Goal: Task Accomplishment & Management: Use online tool/utility

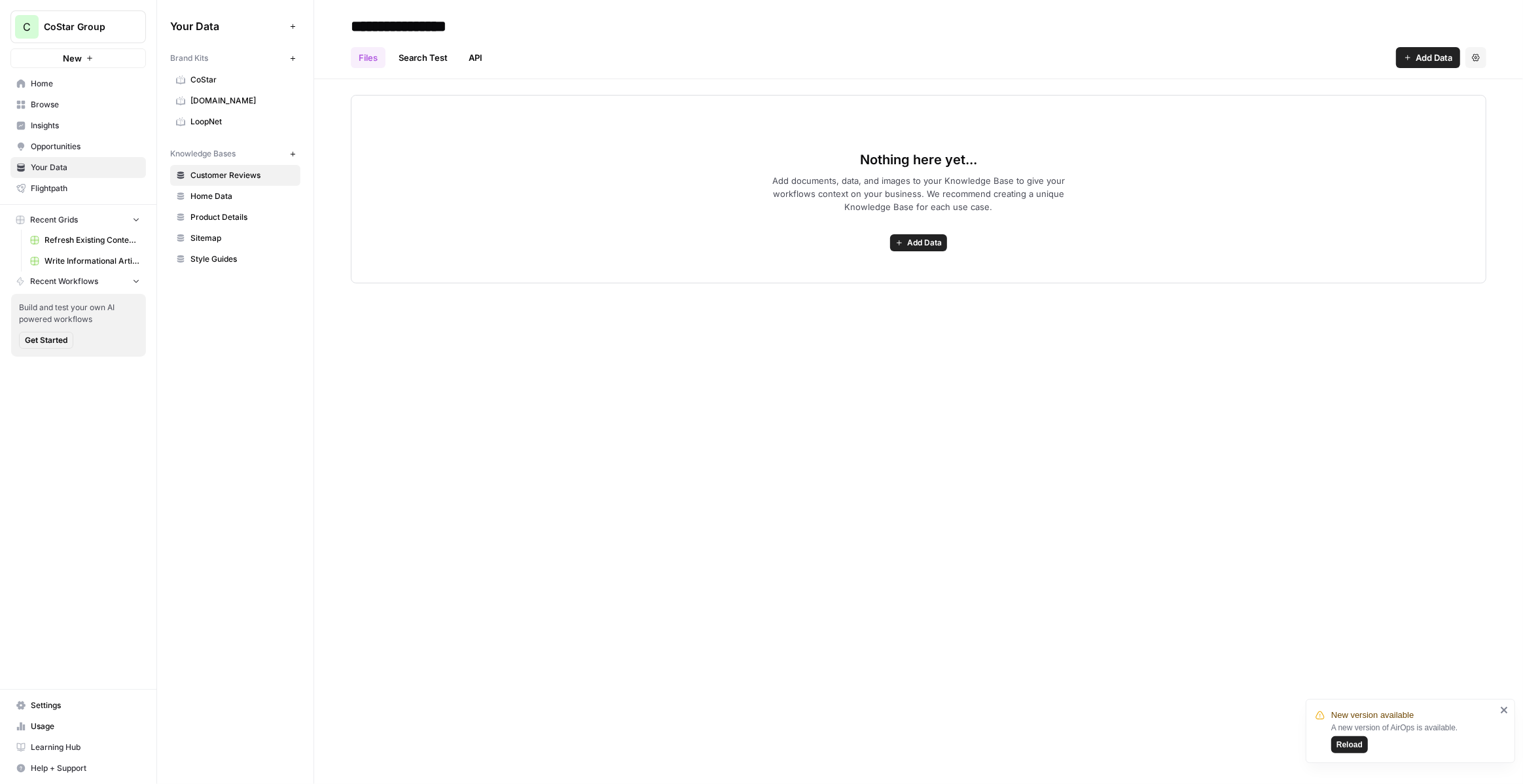
click at [118, 25] on span "CoStar Group" at bounding box center [83, 27] width 79 height 13
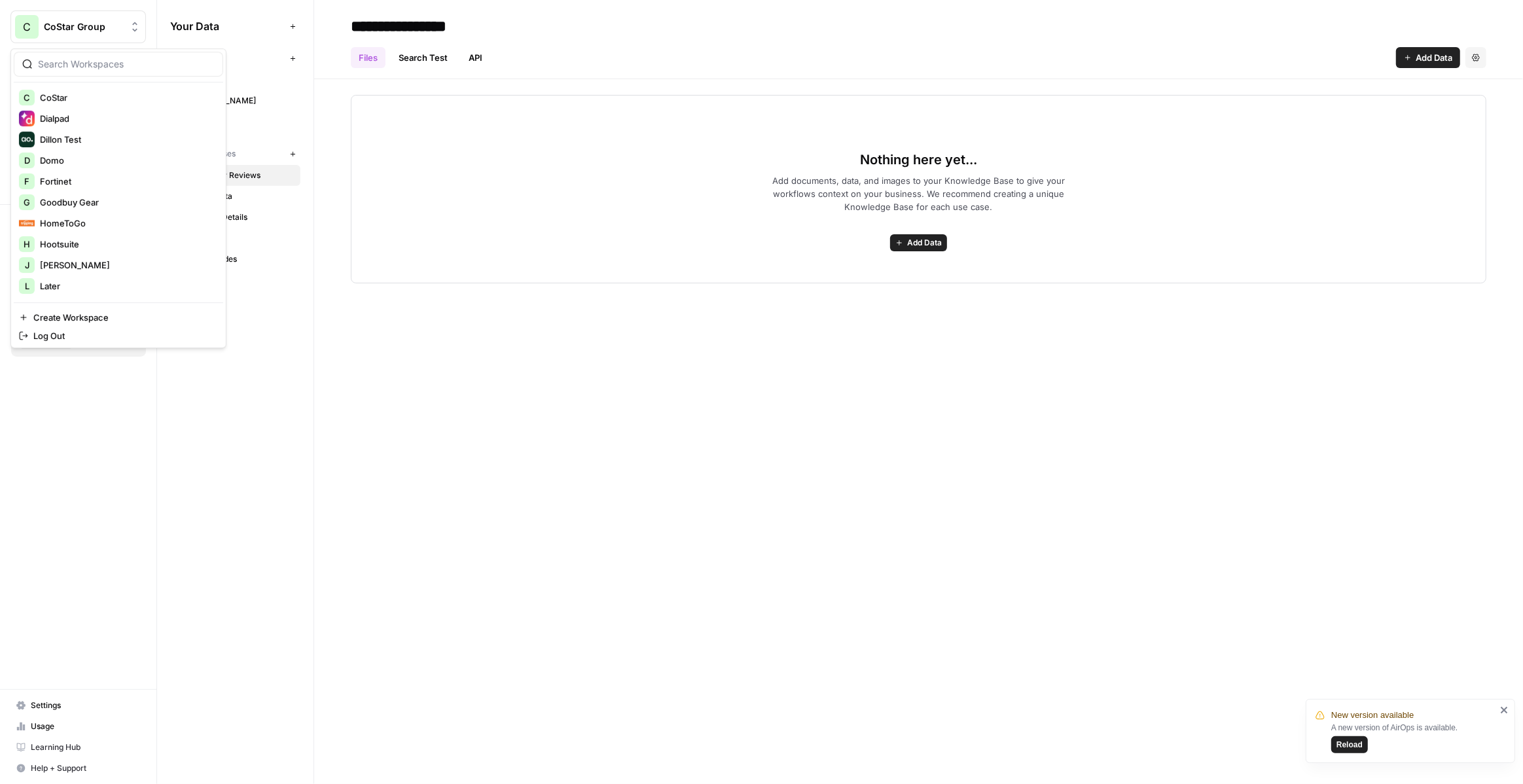
scroll to position [274, 0]
click at [86, 198] on span "Goodbuy Gear" at bounding box center [126, 201] width 173 height 13
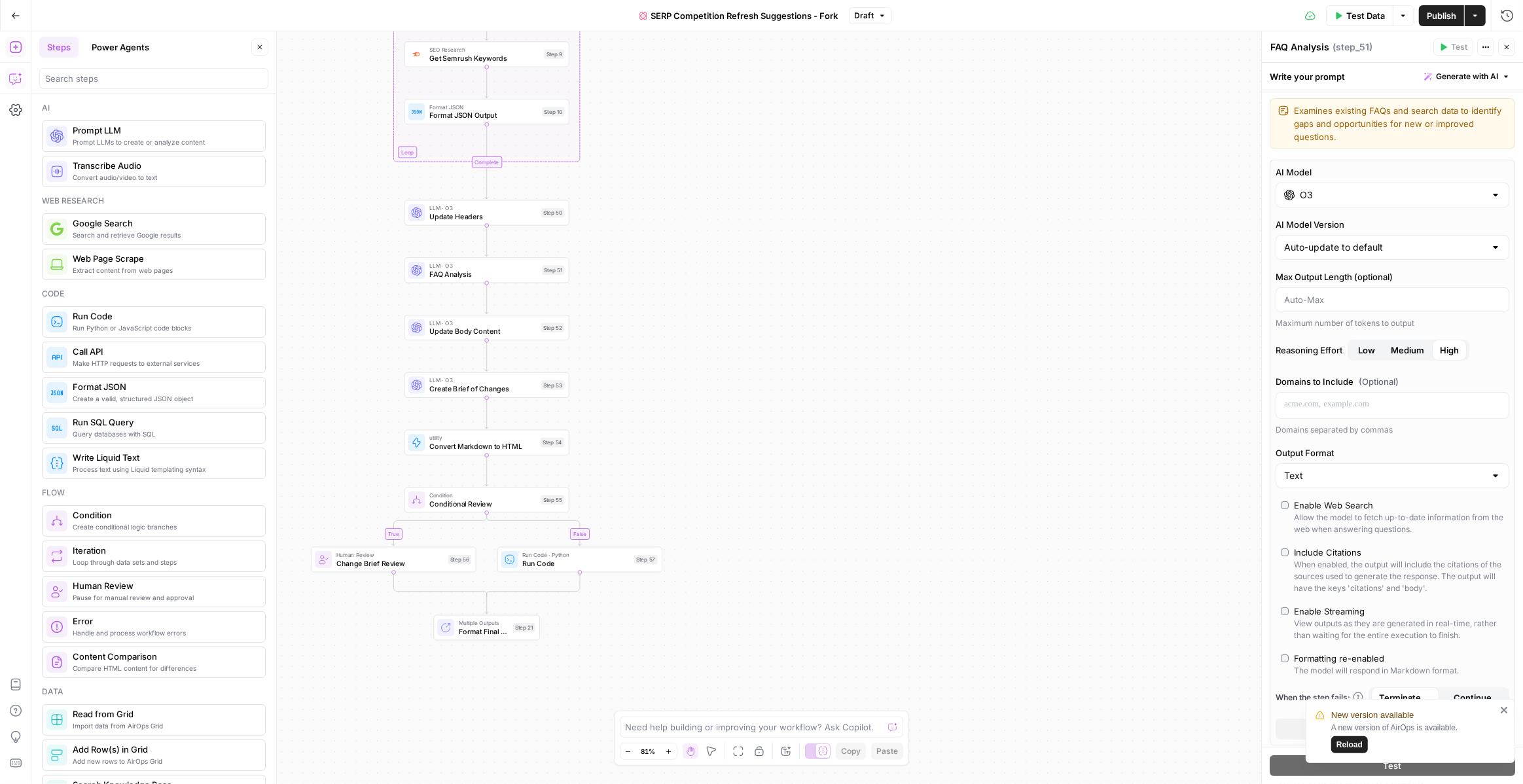
scroll to position [305, 0]
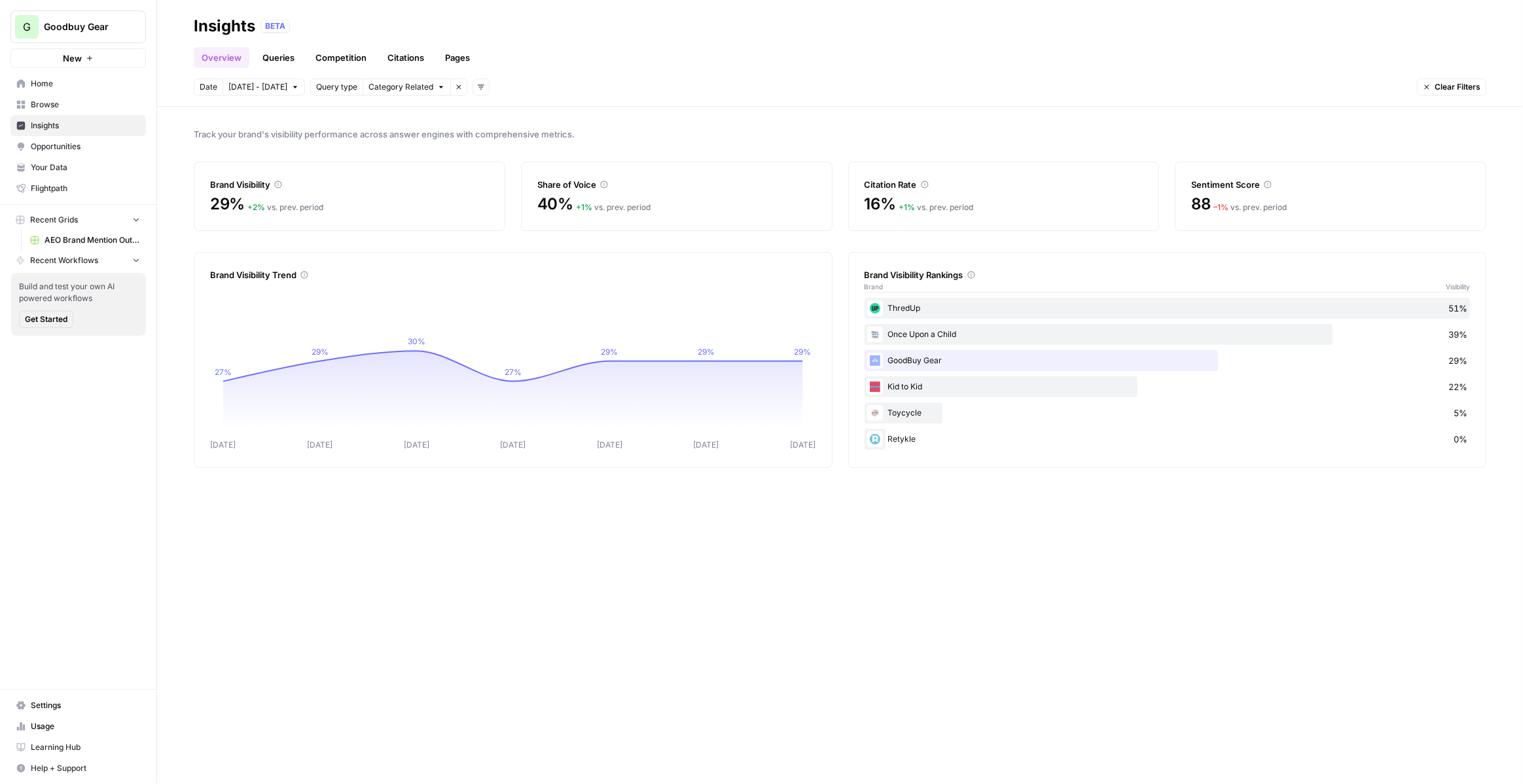
click at [66, 164] on span "Your Data" at bounding box center [85, 167] width 109 height 12
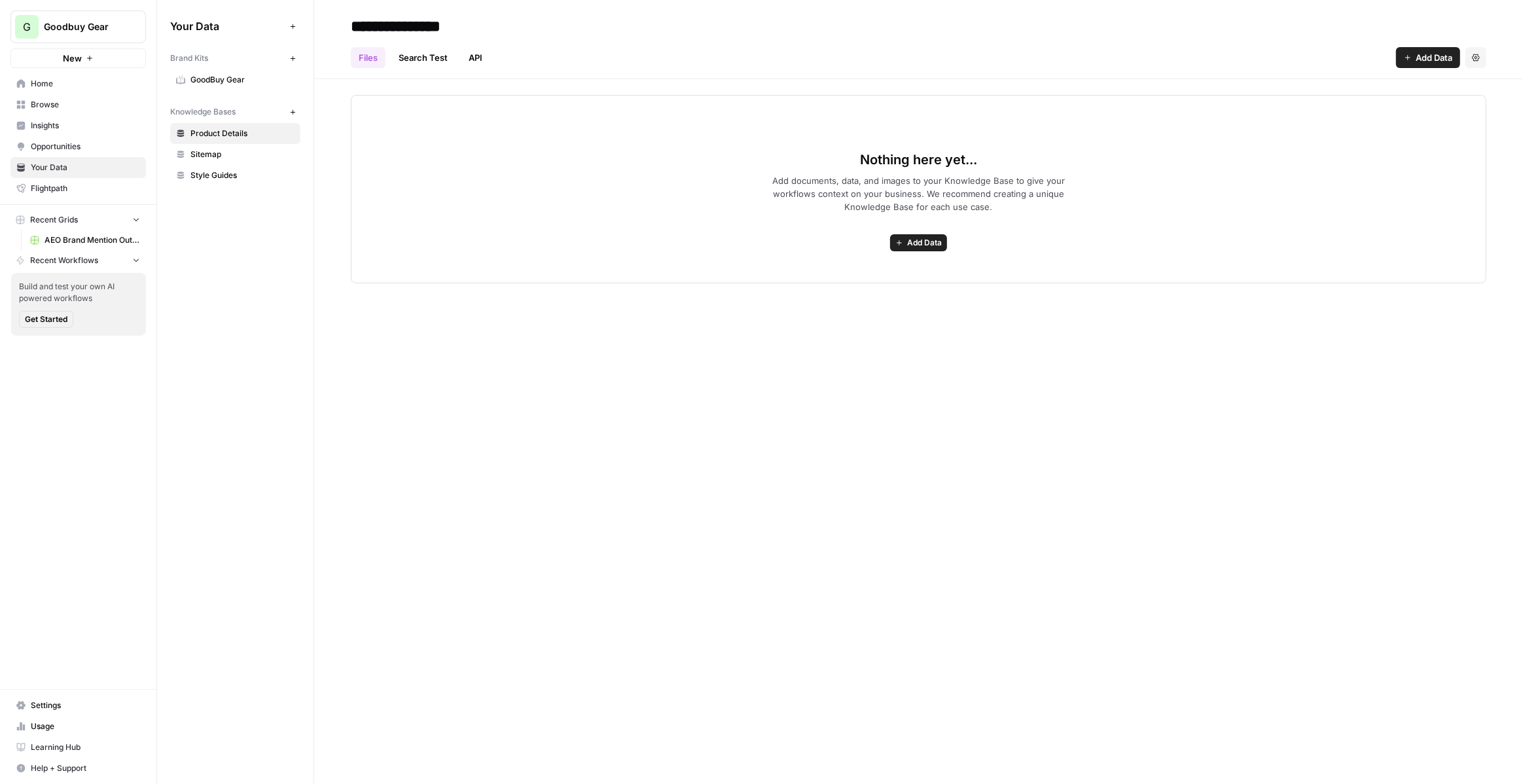
click at [75, 149] on span "Opportunities" at bounding box center [85, 146] width 109 height 12
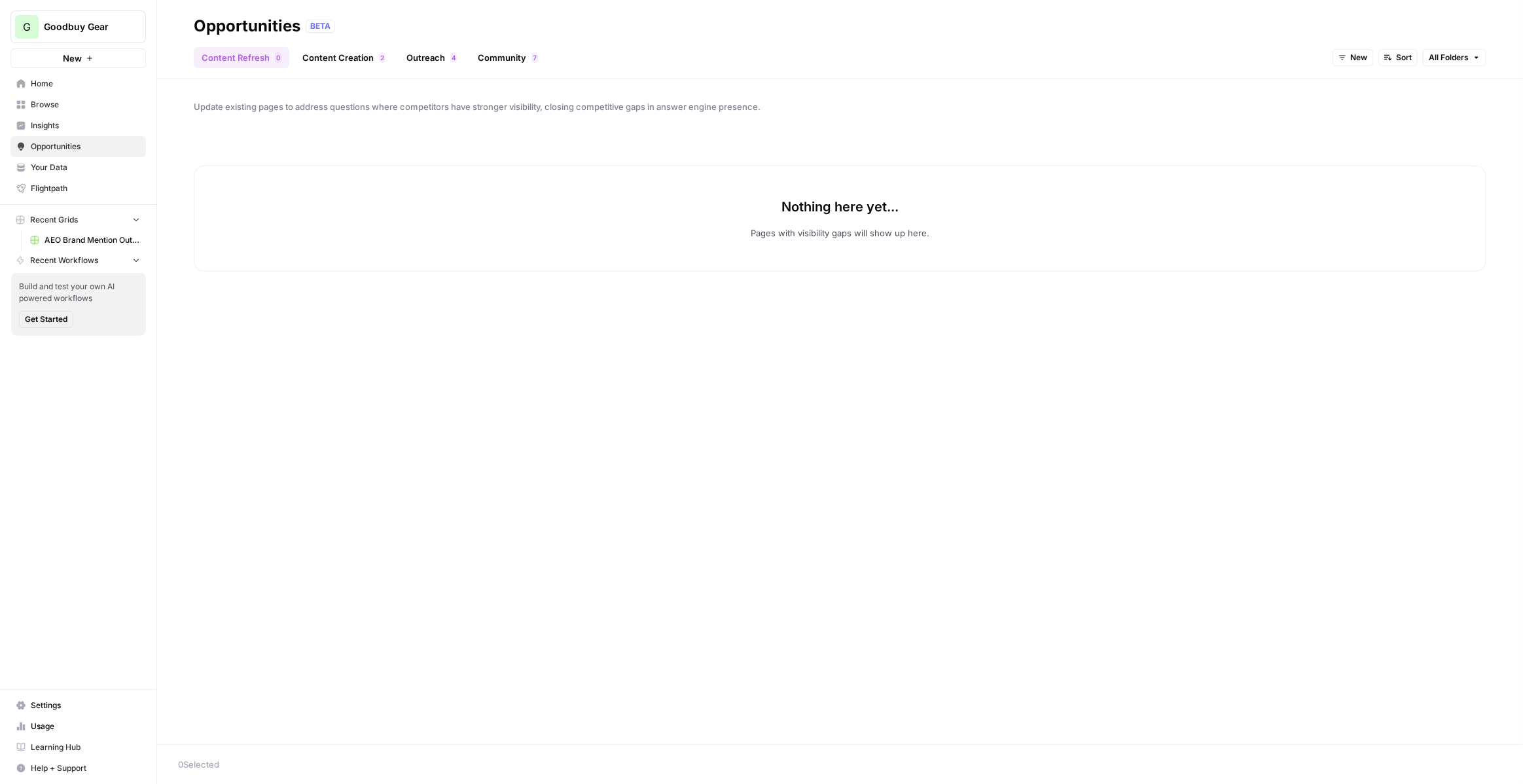
click at [68, 136] on link "Opportunities" at bounding box center [78, 146] width 135 height 21
click at [69, 128] on span "Insights" at bounding box center [85, 126] width 109 height 12
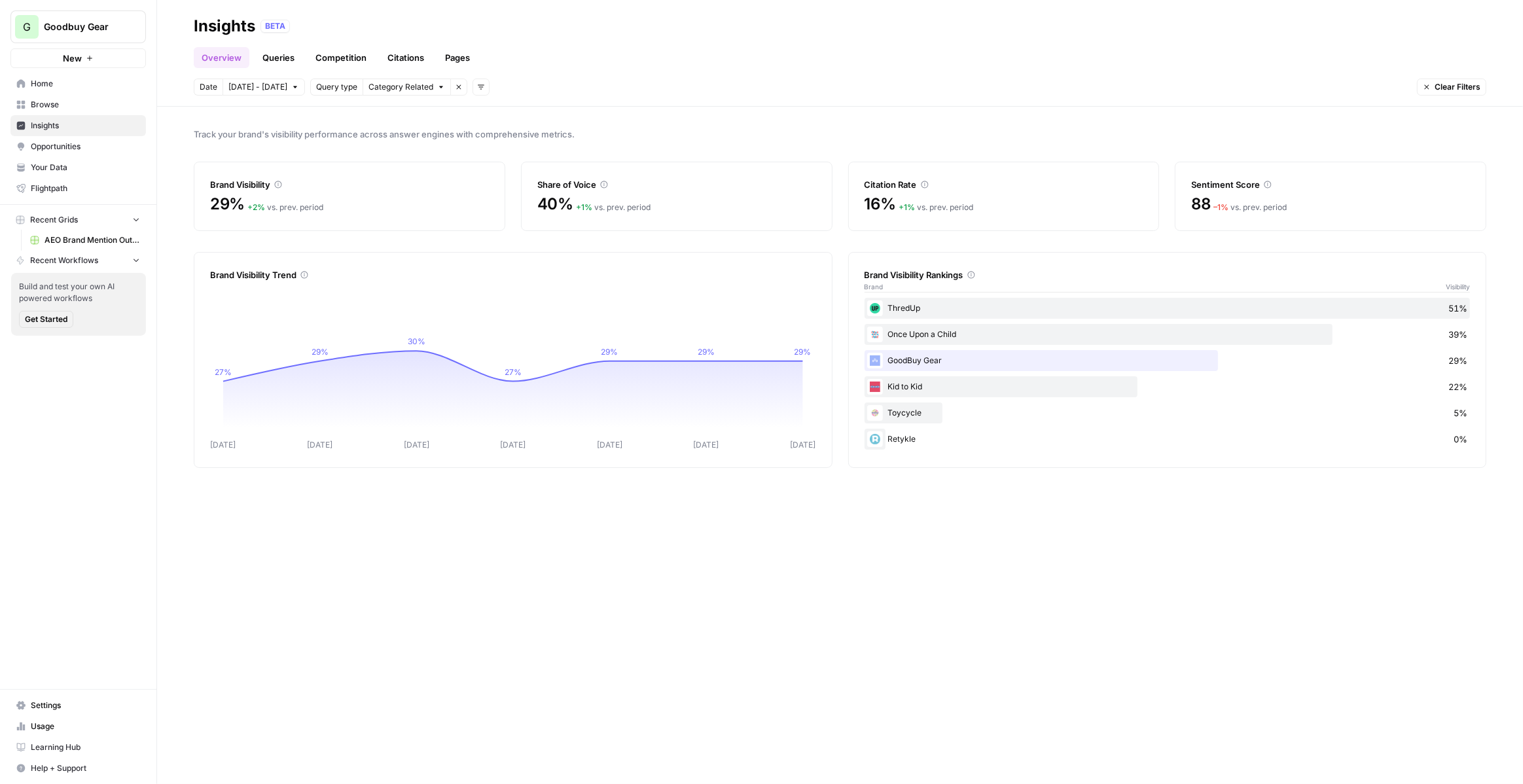
click at [277, 64] on link "Queries" at bounding box center [279, 58] width 48 height 21
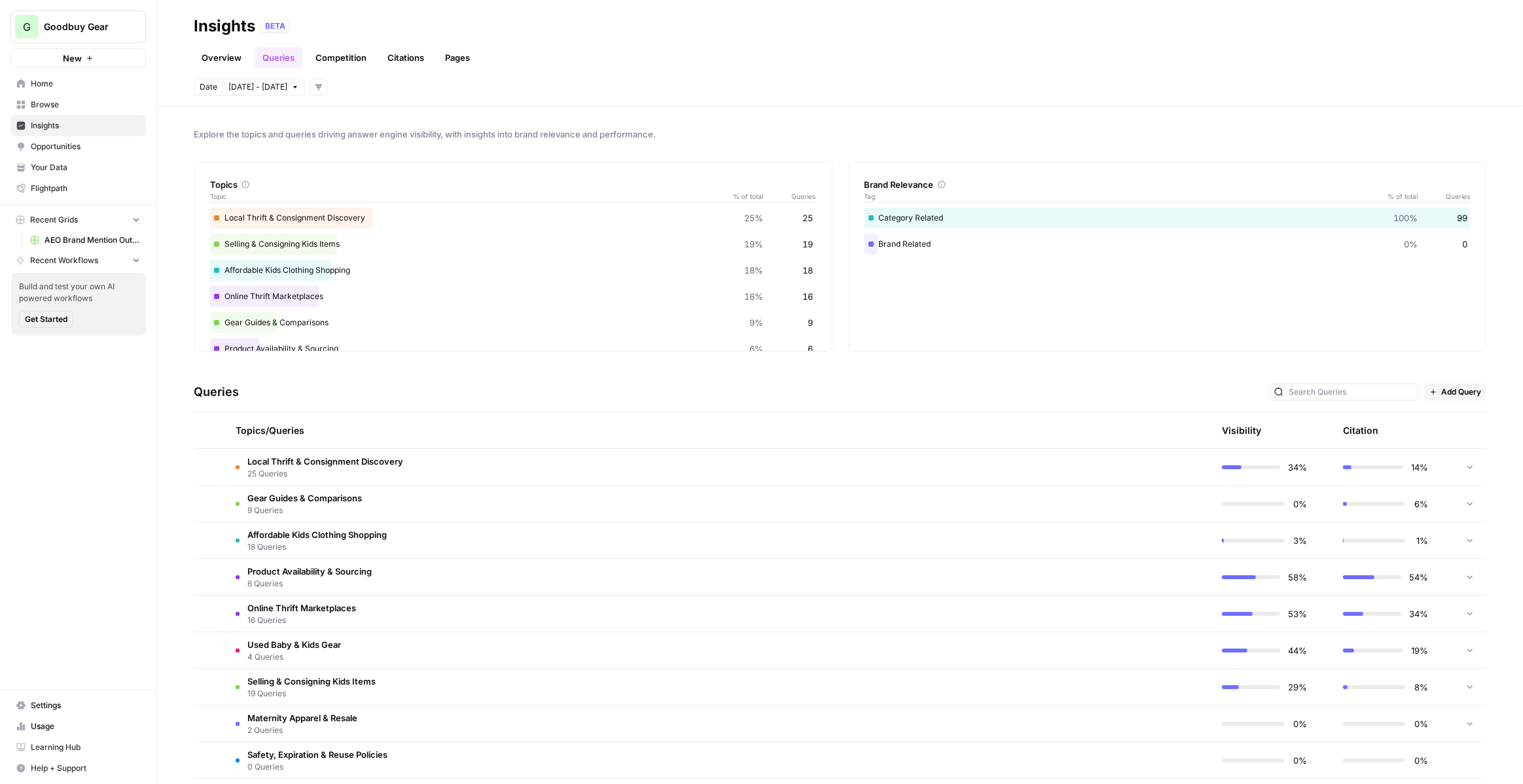
click at [86, 106] on span "Browse" at bounding box center [85, 104] width 109 height 12
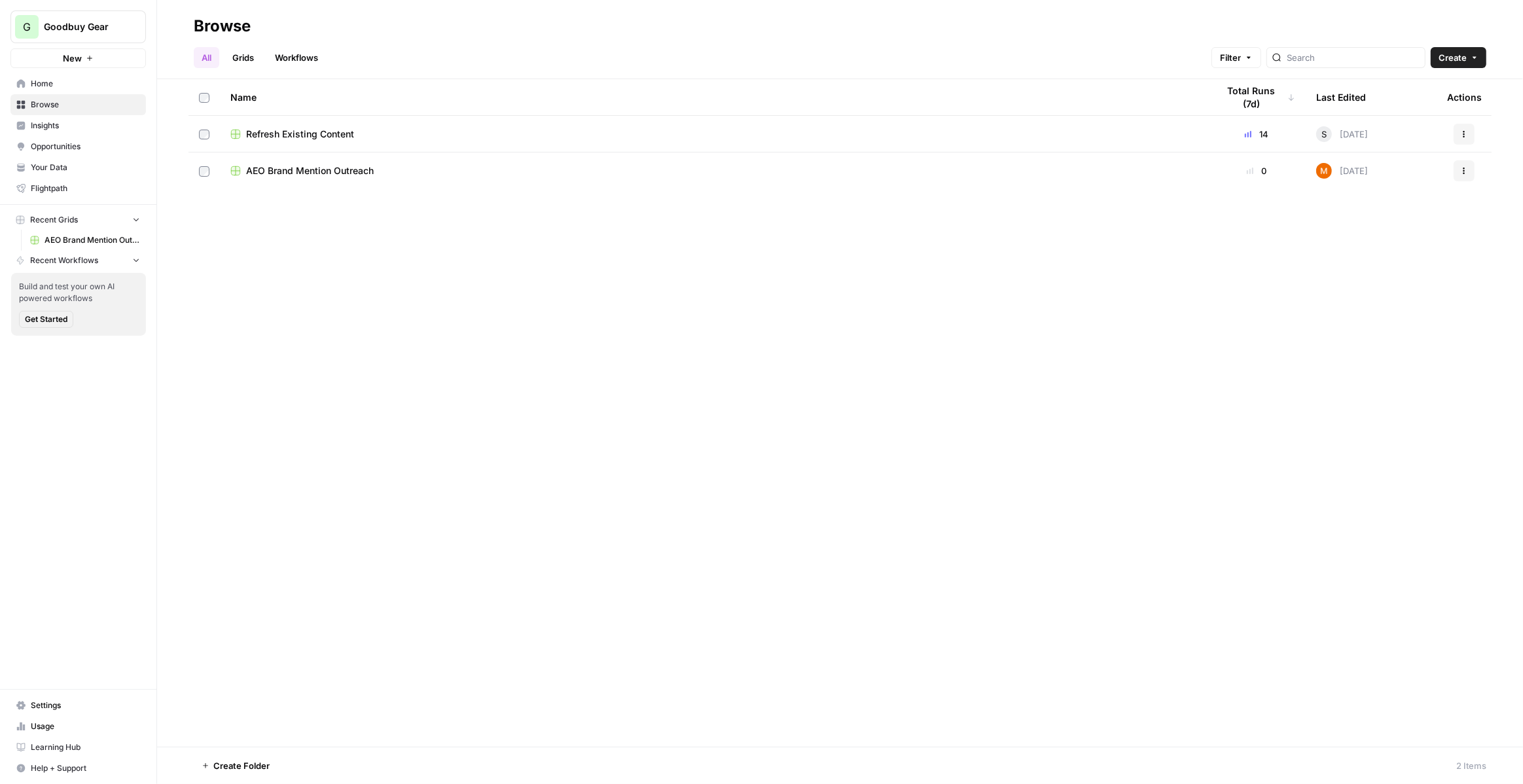
click at [93, 129] on span "Insights" at bounding box center [85, 126] width 109 height 12
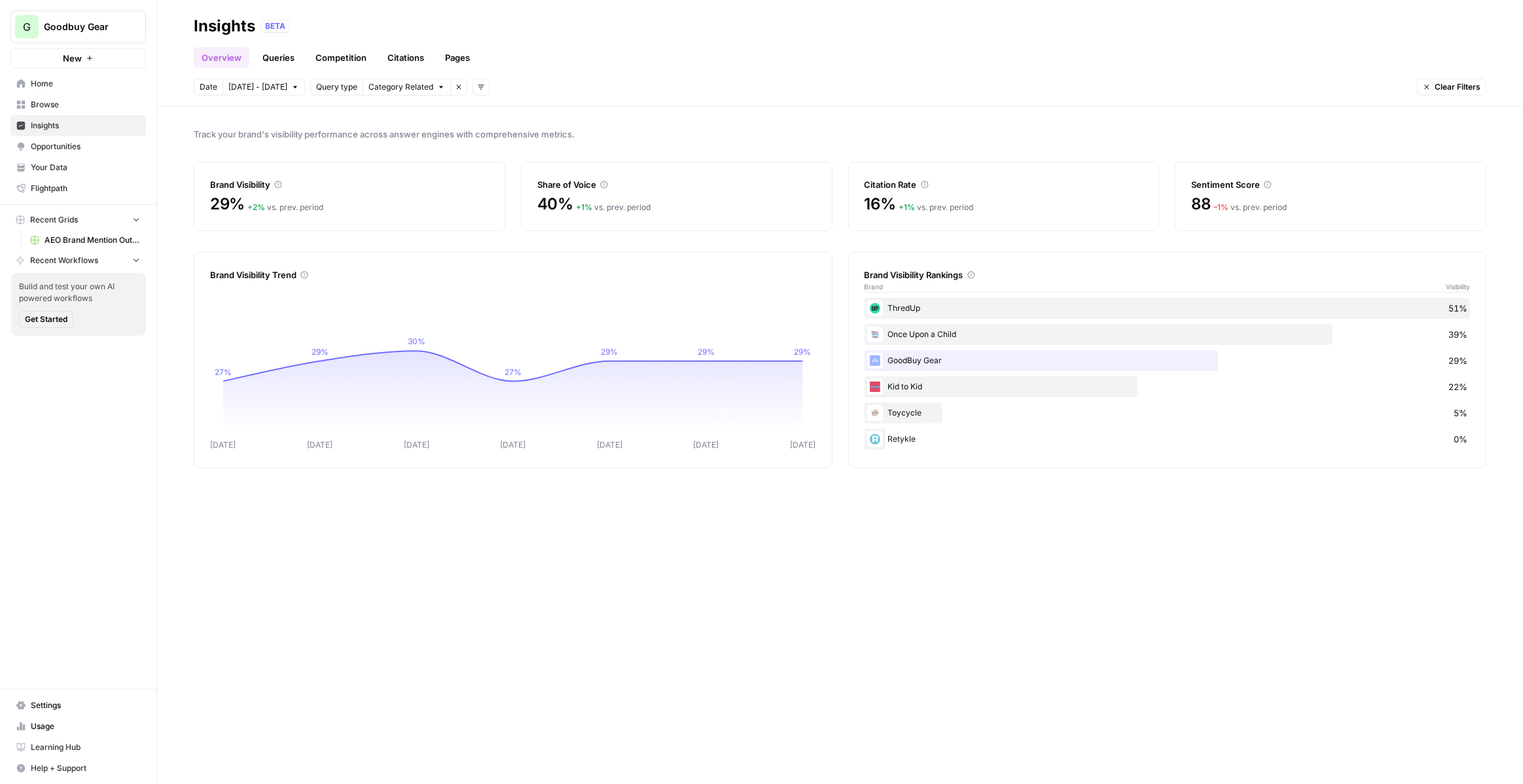
click at [112, 24] on span "Goodbuy Gear" at bounding box center [83, 27] width 79 height 13
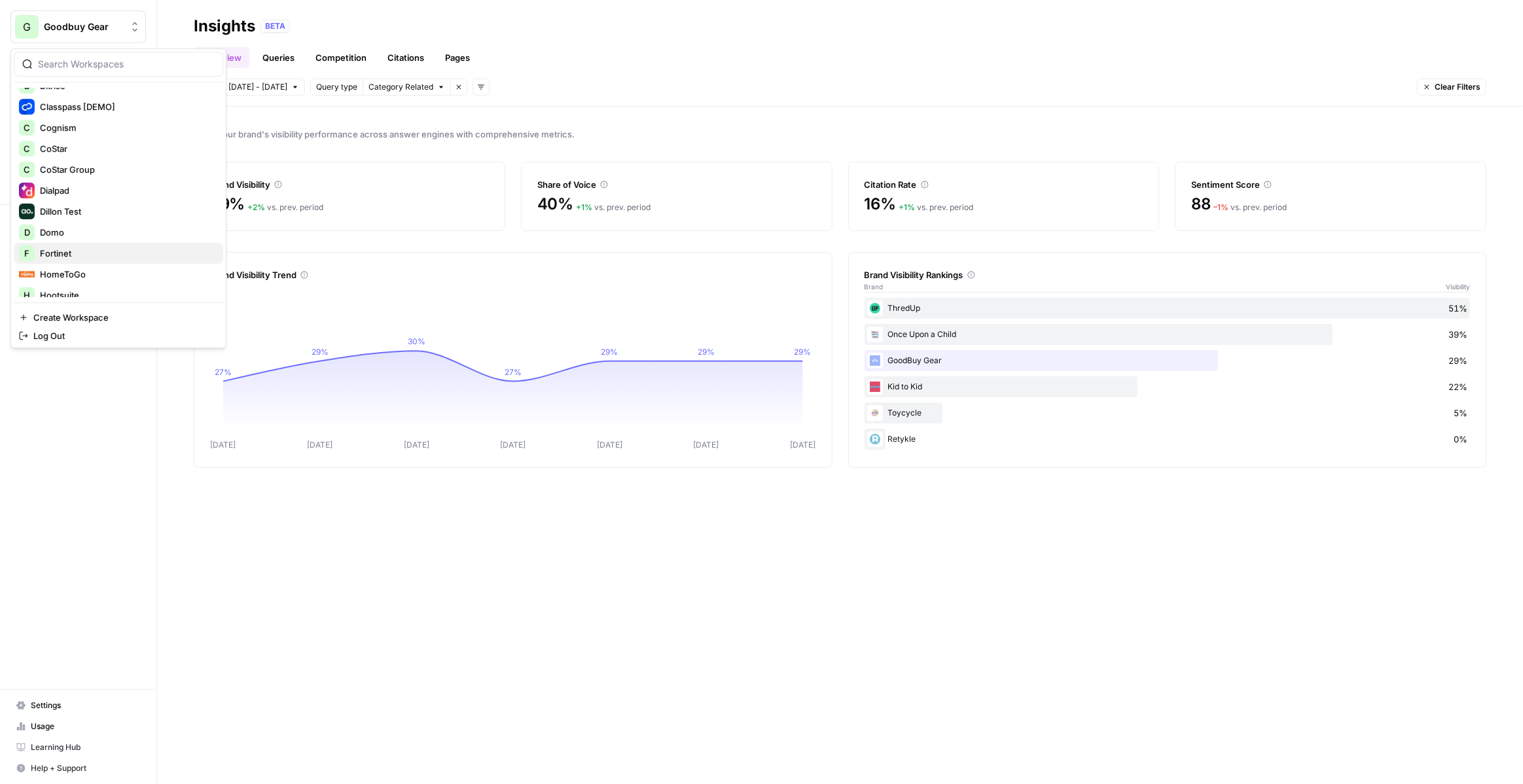
scroll to position [248, 0]
click at [80, 207] on span "Domo" at bounding box center [126, 205] width 173 height 13
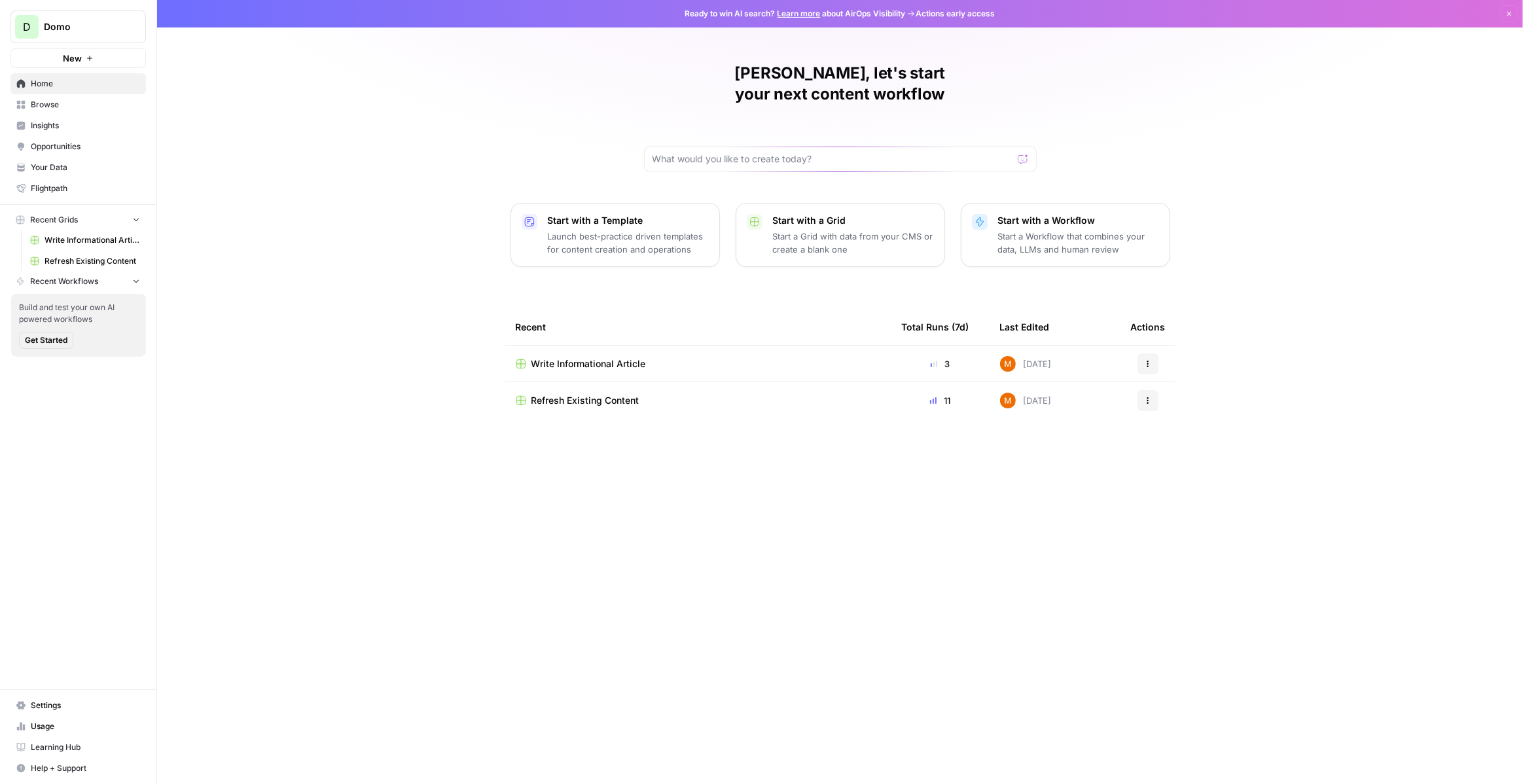
click at [88, 260] on span "Refresh Existing Content" at bounding box center [92, 261] width 95 height 12
click at [87, 241] on span "Write Informational Article" at bounding box center [92, 239] width 95 height 12
click at [78, 103] on span "Browse" at bounding box center [85, 104] width 109 height 12
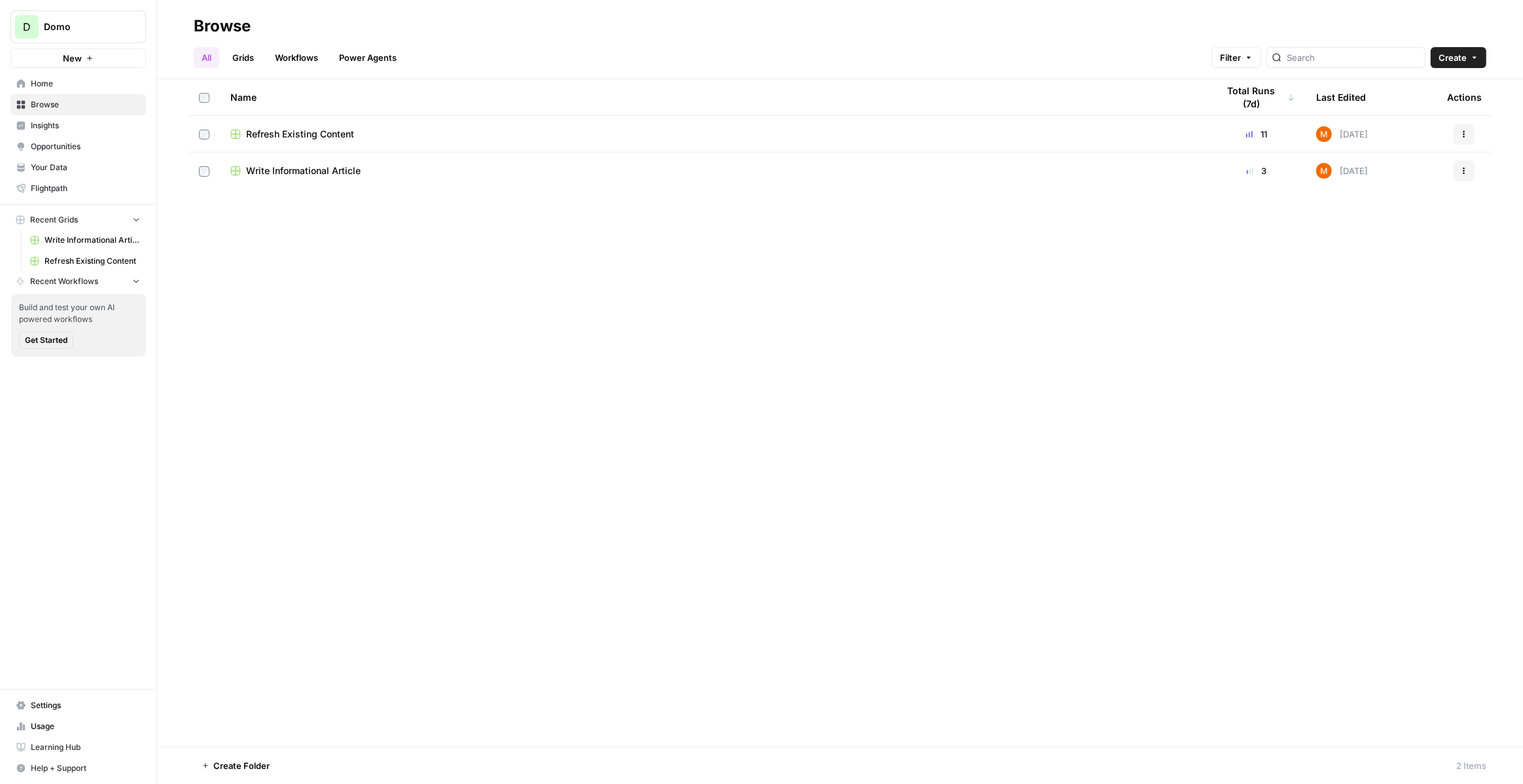
click at [53, 124] on span "Insights" at bounding box center [85, 126] width 109 height 12
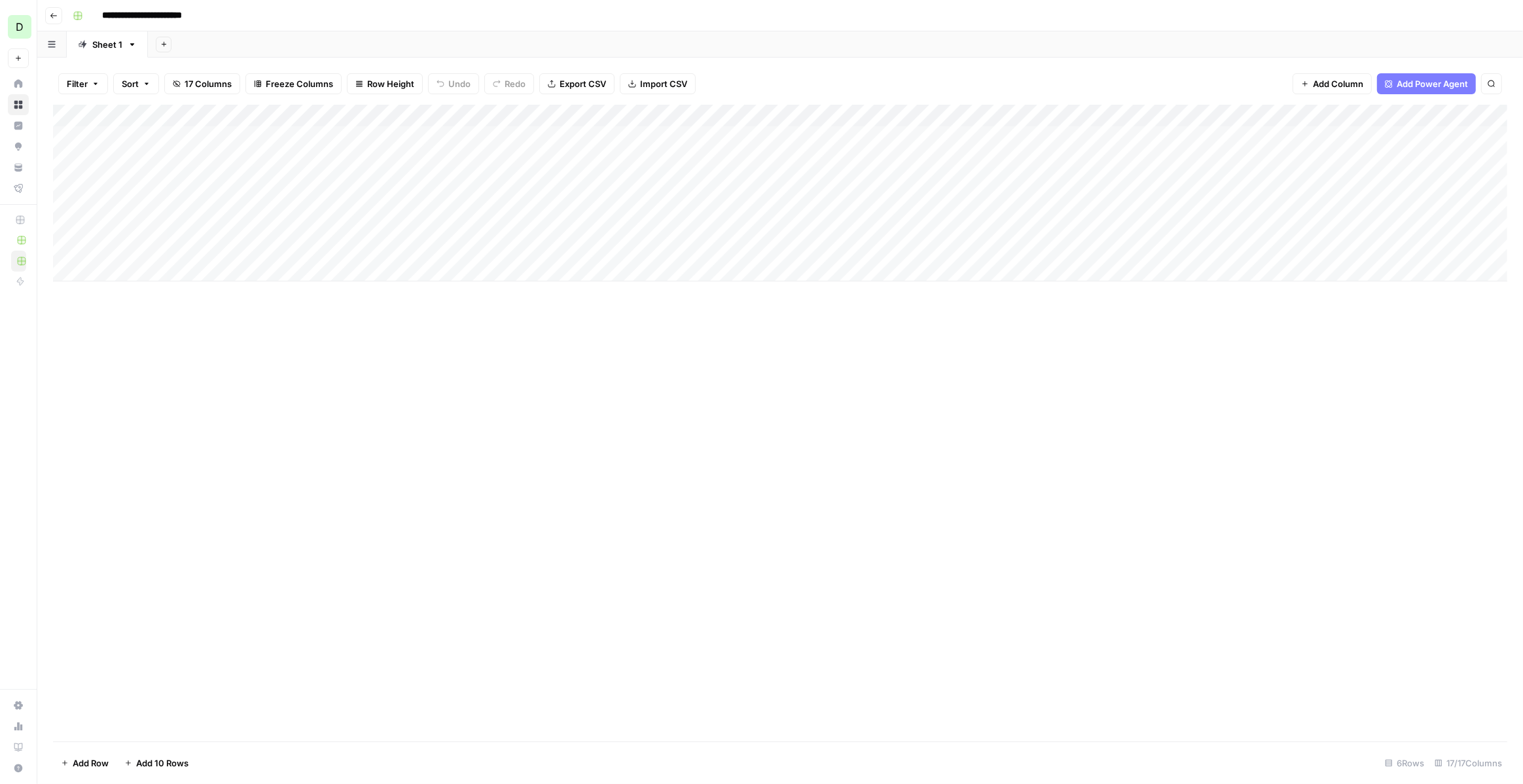
click at [166, 161] on div "Add Column" at bounding box center [779, 193] width 1454 height 177
click at [165, 139] on div "Add Column" at bounding box center [779, 193] width 1454 height 177
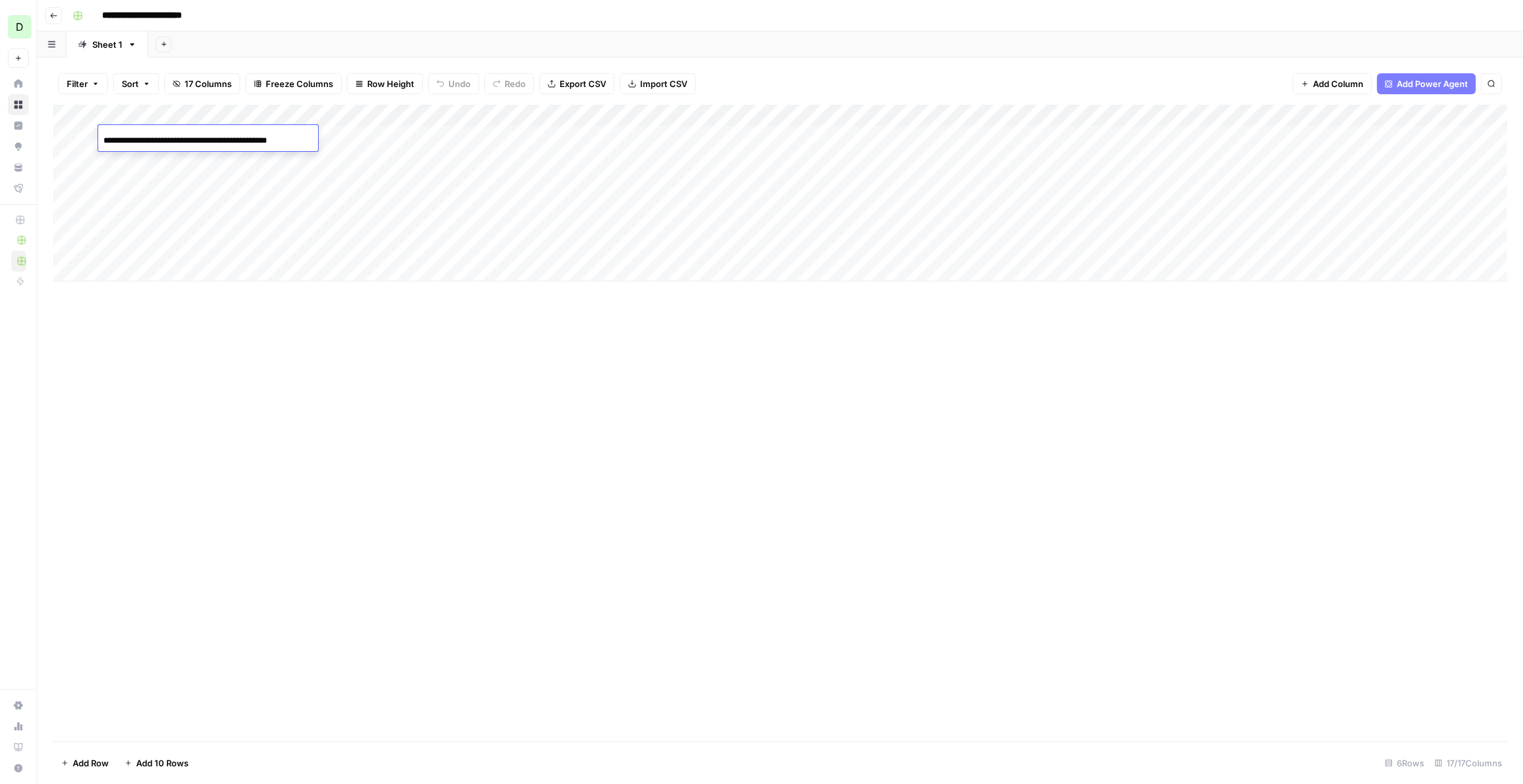
click at [165, 159] on div "Add Column" at bounding box center [779, 193] width 1454 height 177
click at [156, 134] on div "Add Column" at bounding box center [779, 193] width 1454 height 177
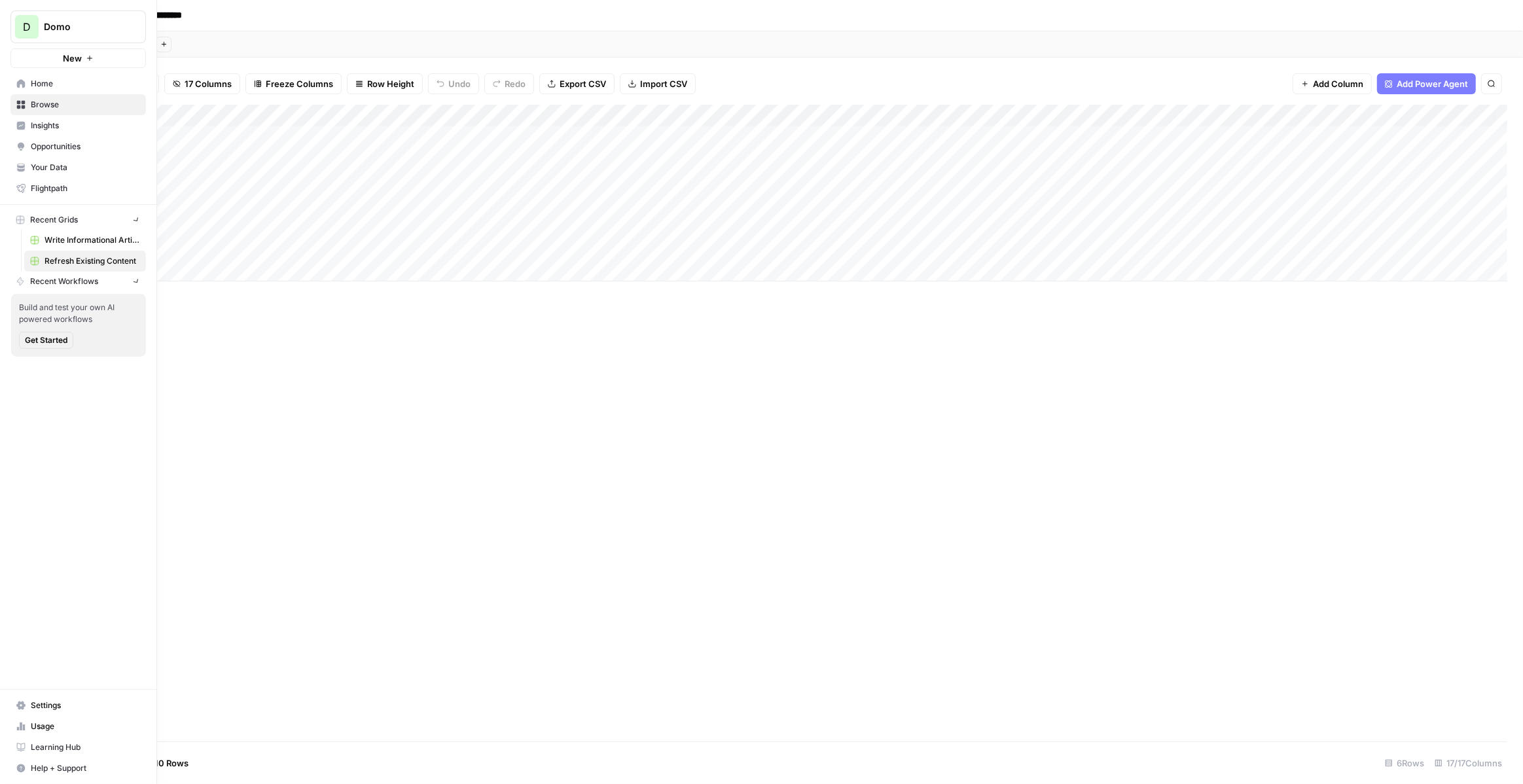
click at [25, 25] on span "D" at bounding box center [26, 27] width 8 height 16
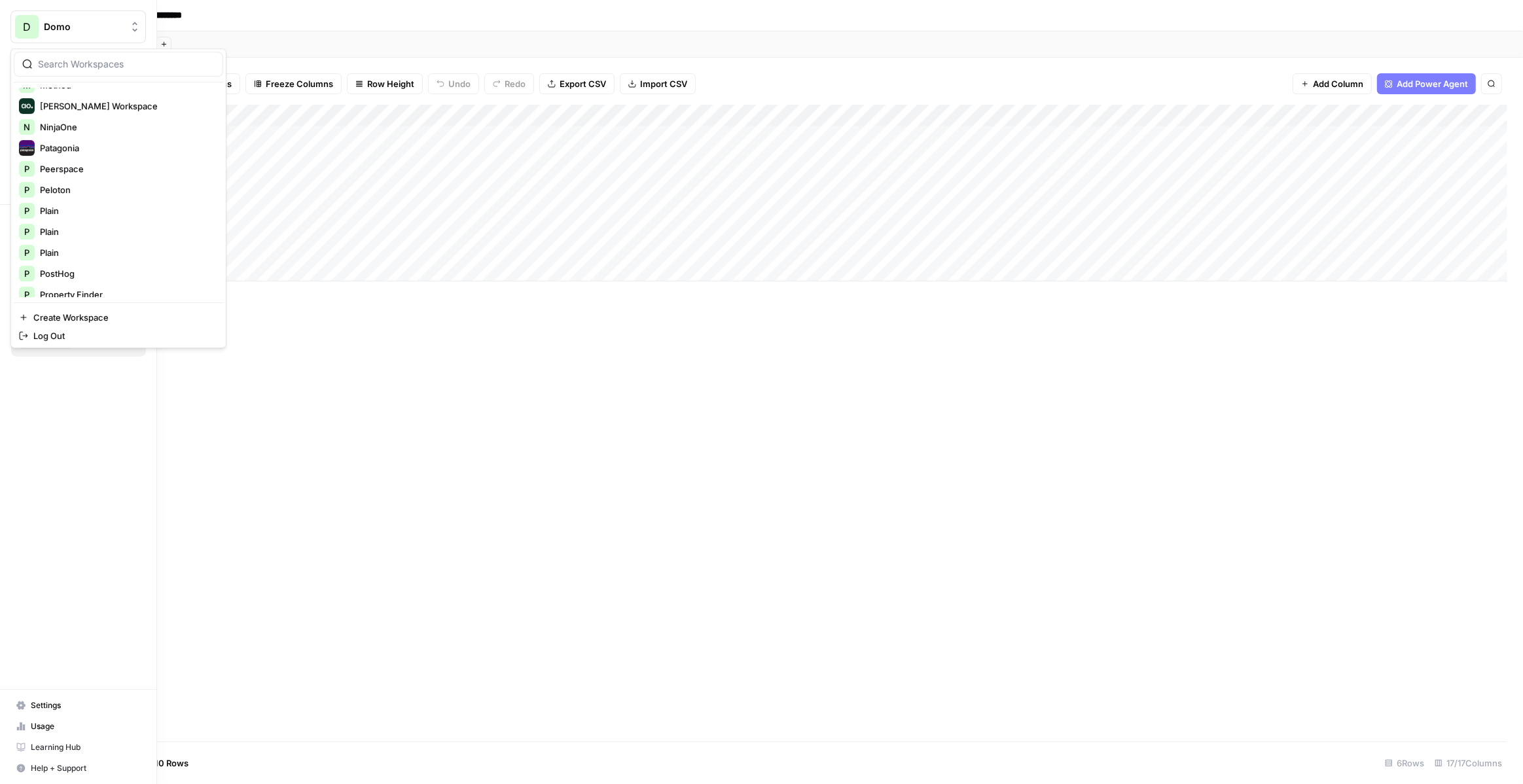
scroll to position [566, 0]
click at [84, 265] on span "Property Finder" at bounding box center [126, 265] width 173 height 13
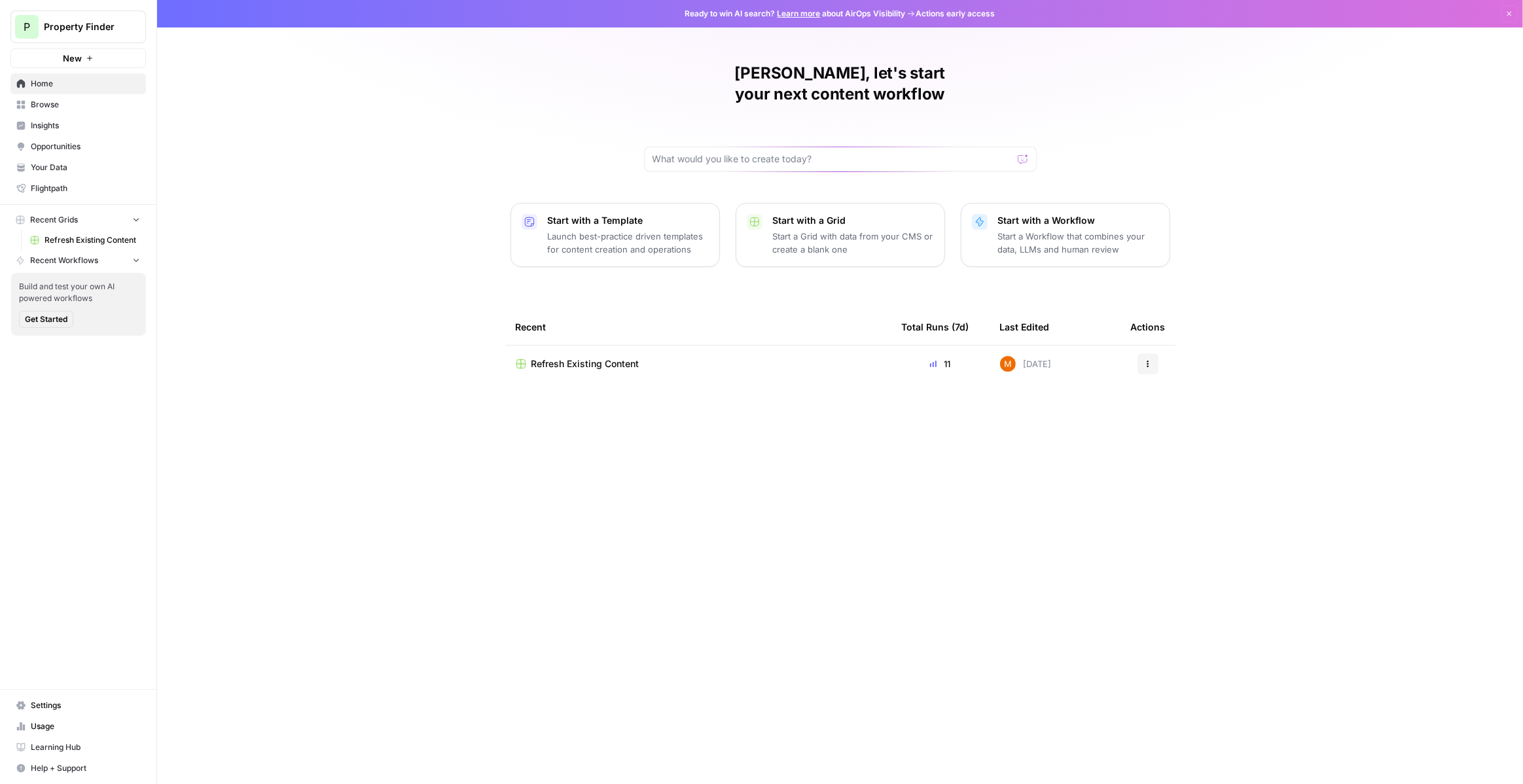
click at [63, 242] on span "Refresh Existing Content" at bounding box center [92, 239] width 95 height 12
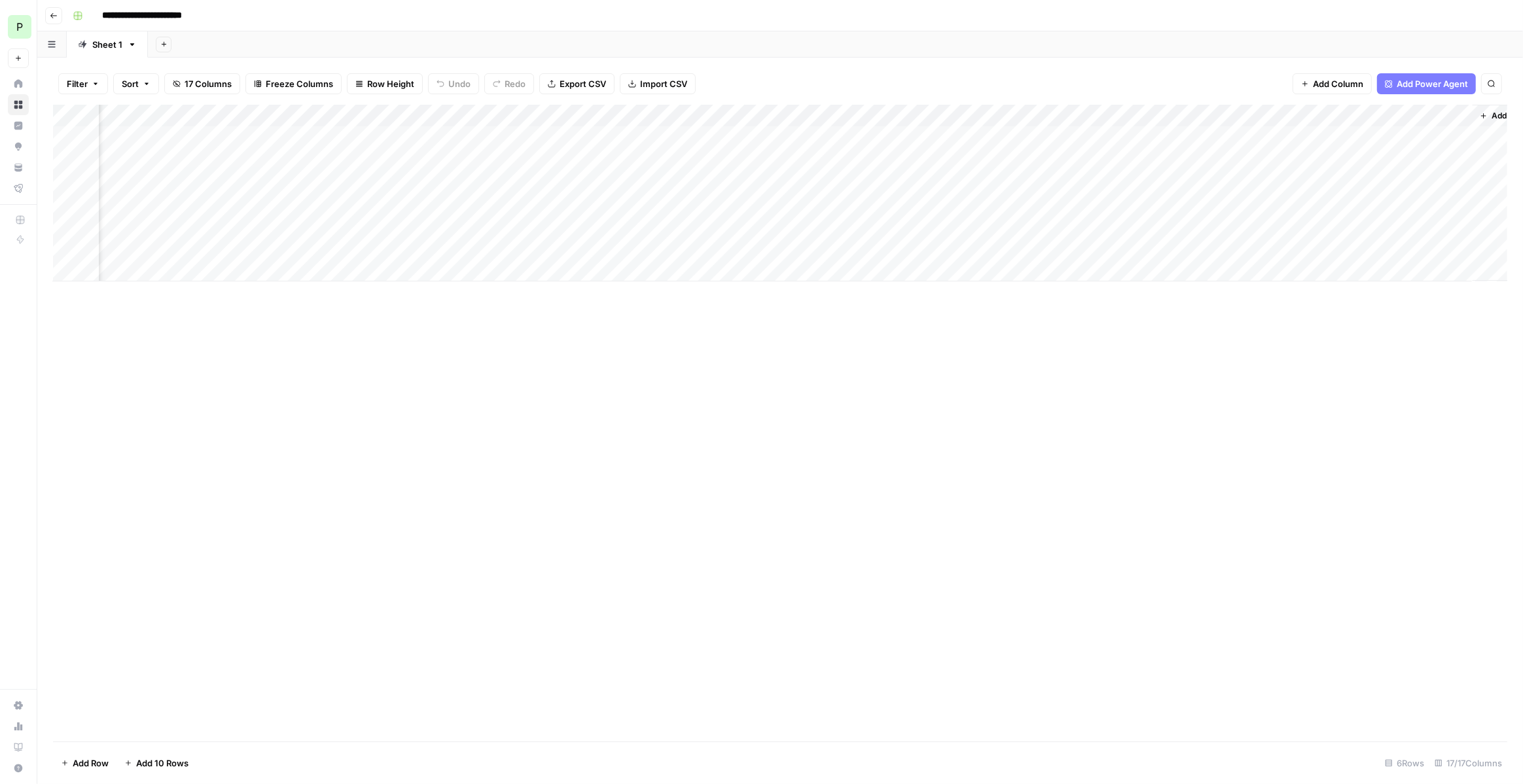
scroll to position [0, 1177]
click at [1305, 136] on div "Add Column" at bounding box center [779, 193] width 1454 height 177
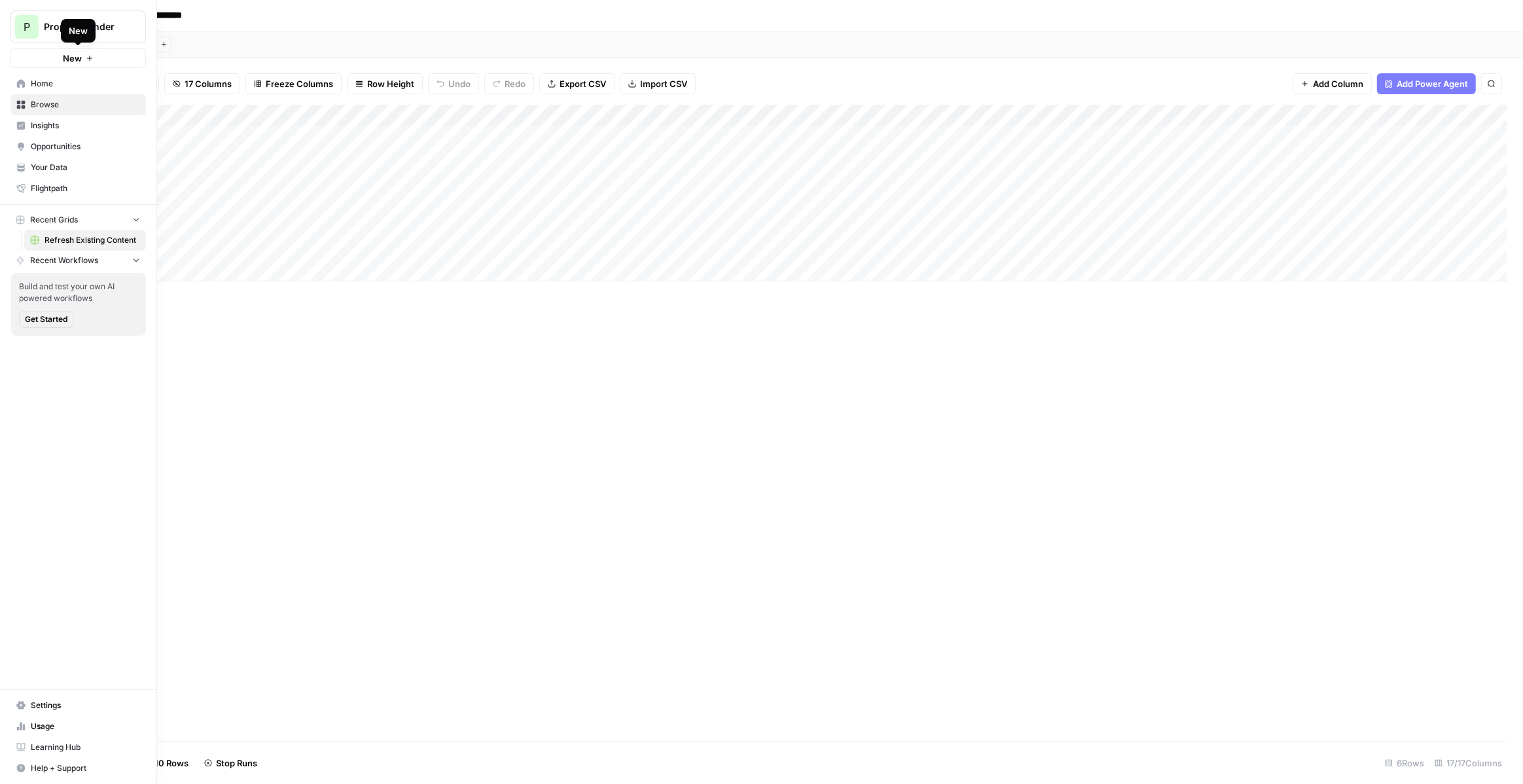
click at [104, 58] on button "New" at bounding box center [78, 58] width 135 height 20
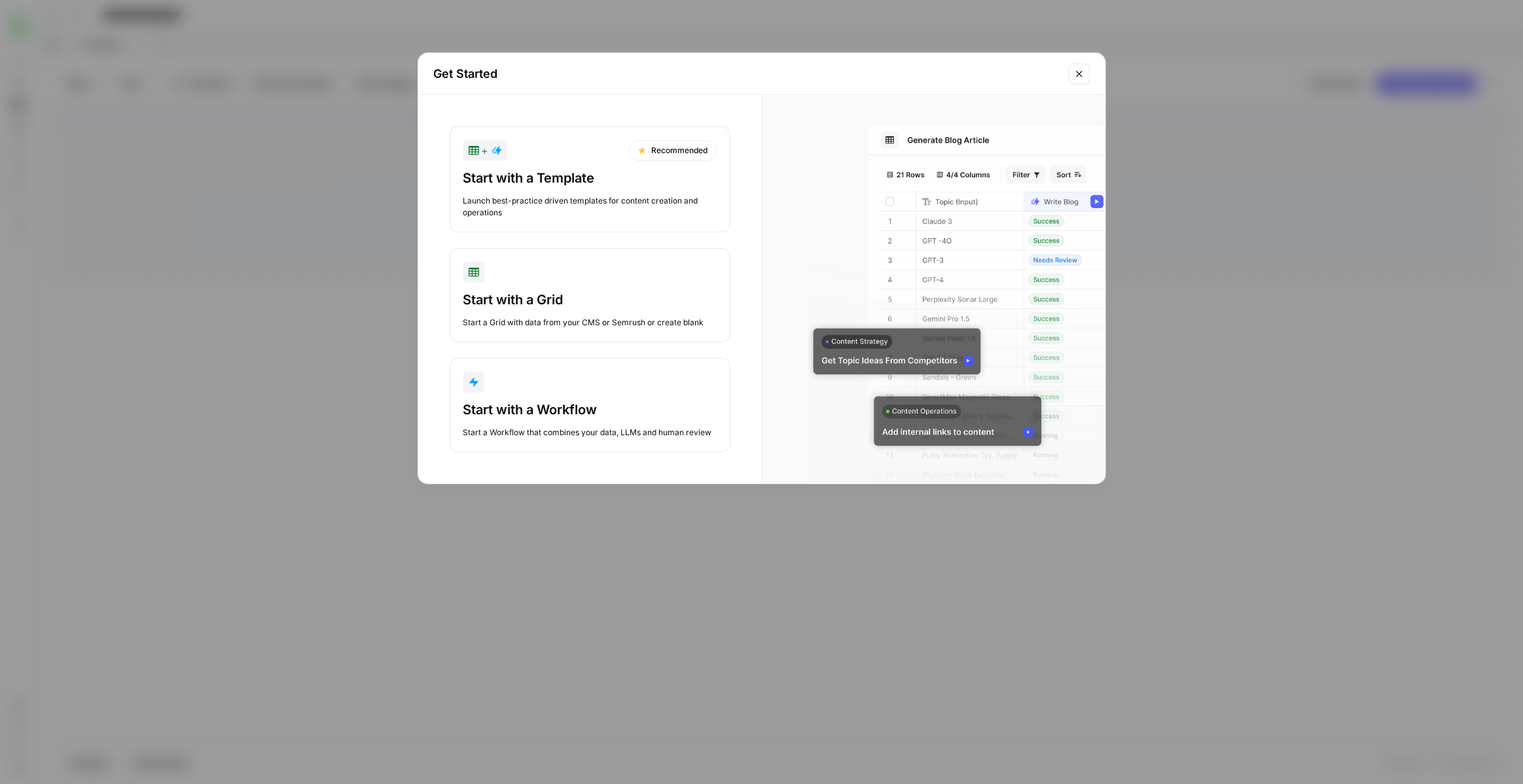
click at [586, 204] on div "Launch best-practice driven templates for content creation and operations" at bounding box center [589, 206] width 253 height 23
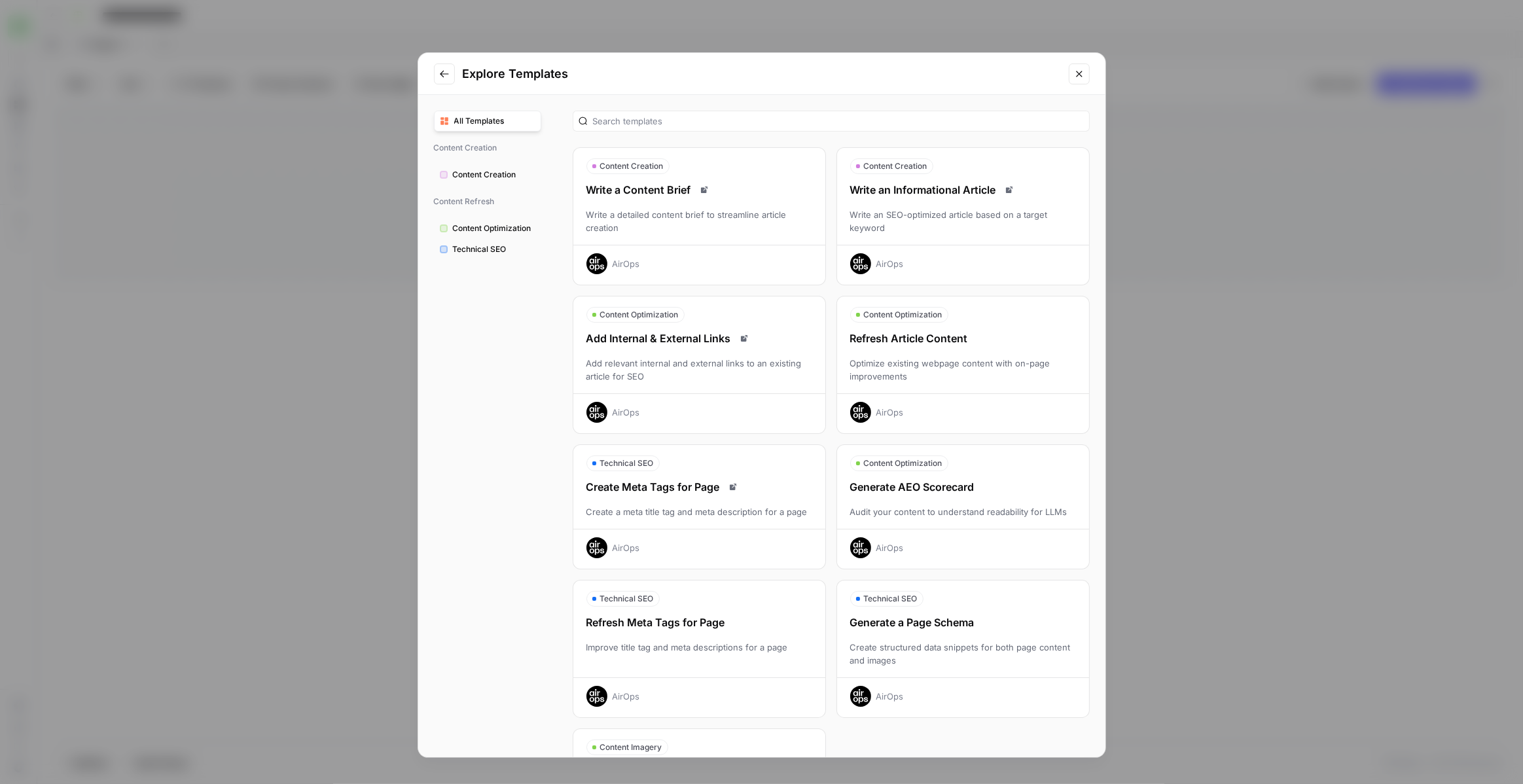
click at [954, 205] on div "Write an Informational Article Write an SEO-optimized article based on a target…" at bounding box center [963, 228] width 252 height 92
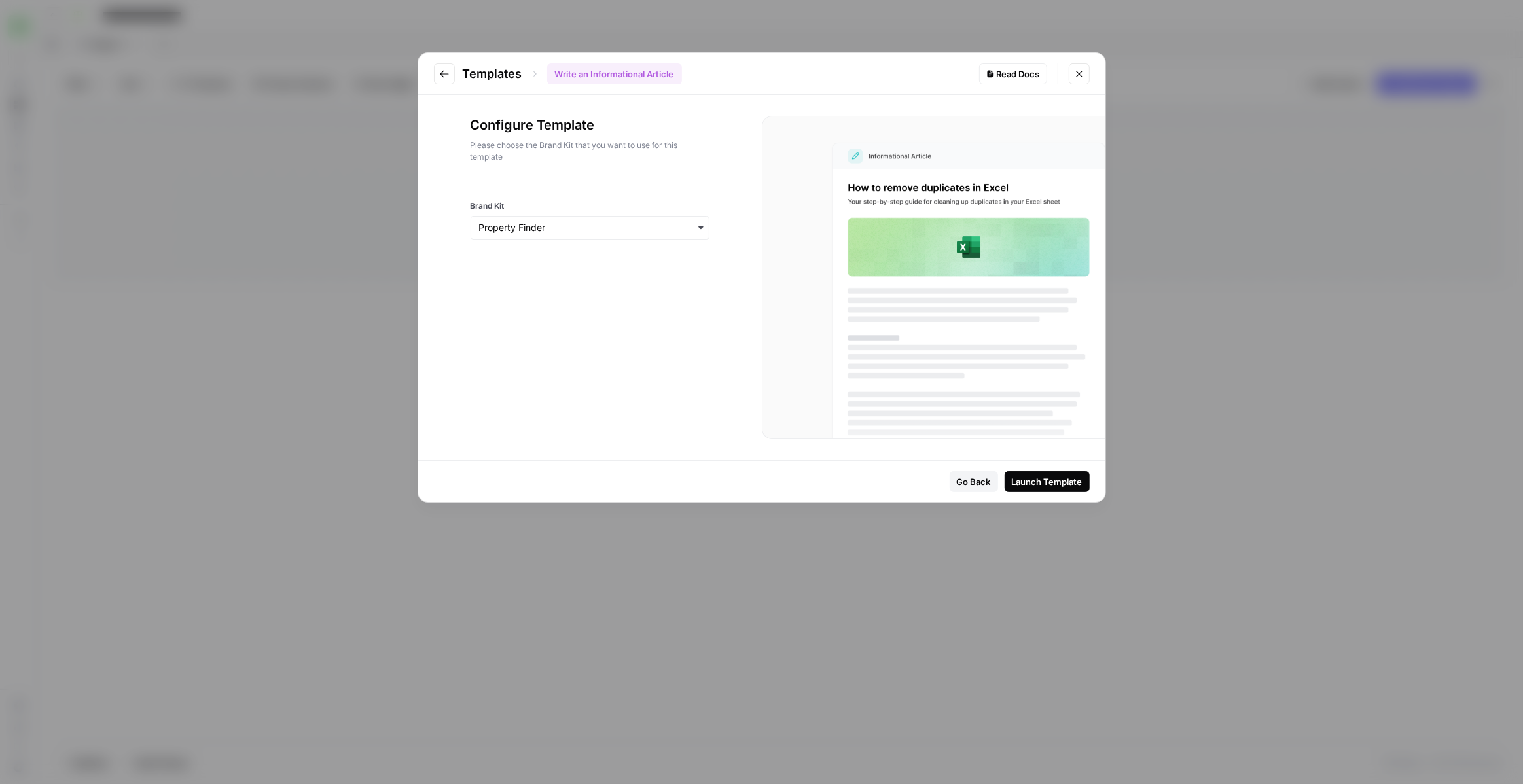
click at [1019, 479] on div "Launch Template" at bounding box center [1047, 481] width 71 height 13
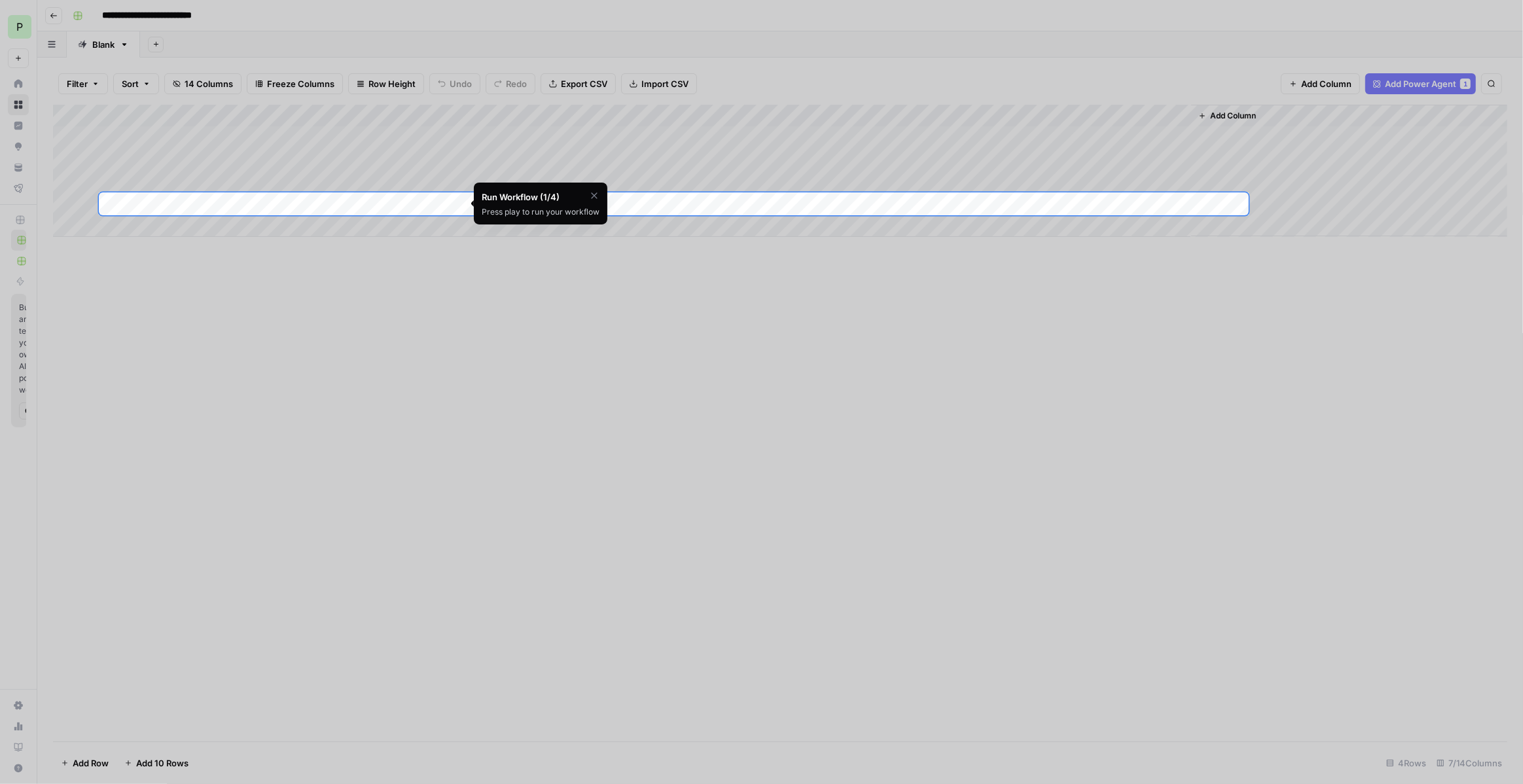
click at [322, 282] on div at bounding box center [762, 607] width 1523 height 784
click at [595, 196] on icon "button" at bounding box center [593, 195] width 10 height 10
click at [210, 137] on div at bounding box center [762, 96] width 1523 height 192
click at [545, 220] on button "Skip Tutorial" at bounding box center [558, 228] width 51 height 16
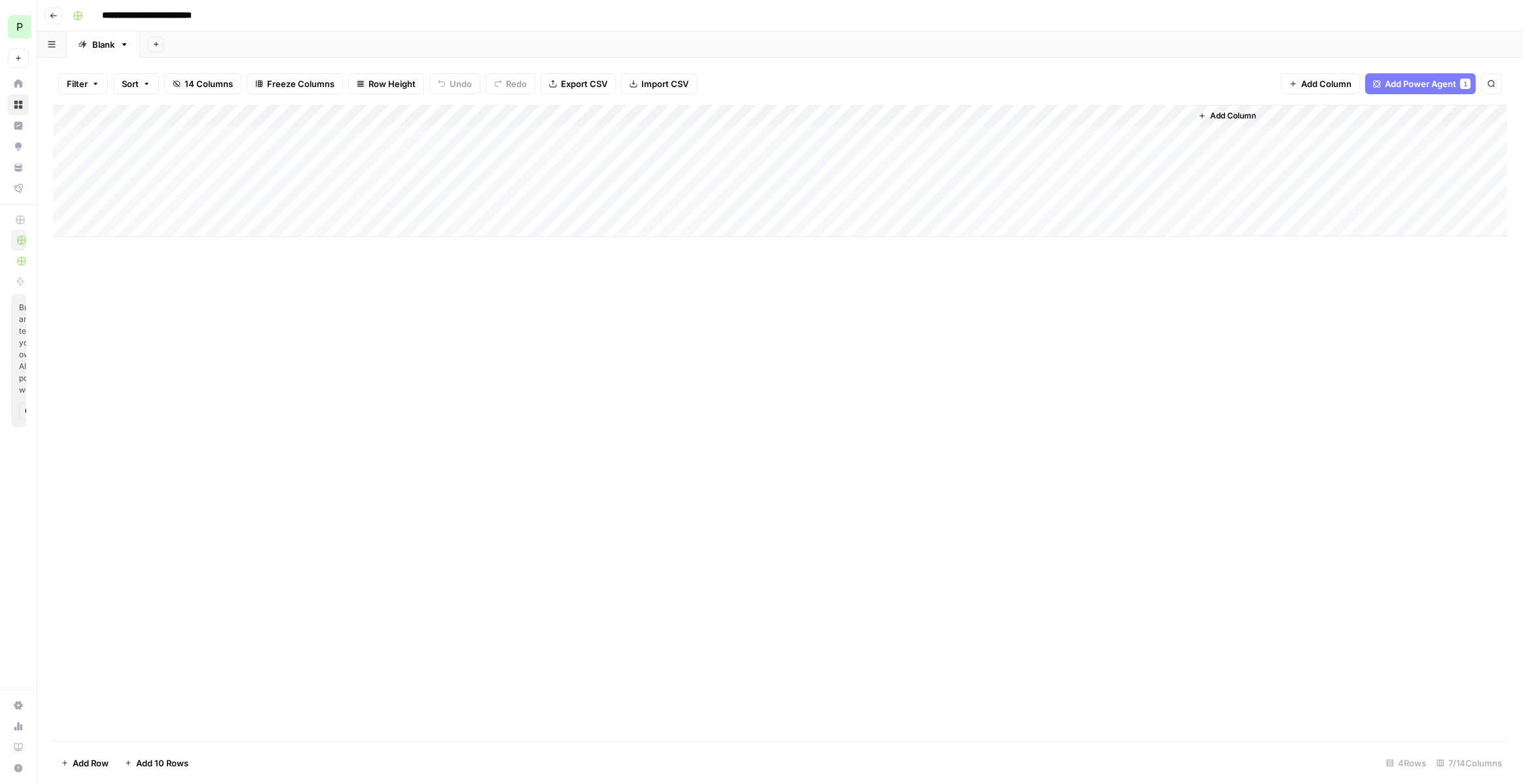
click at [208, 156] on div "Add Column" at bounding box center [779, 171] width 1454 height 132
click at [360, 158] on div "Add Column" at bounding box center [779, 171] width 1454 height 132
click at [366, 159] on div "Add Column" at bounding box center [779, 171] width 1454 height 132
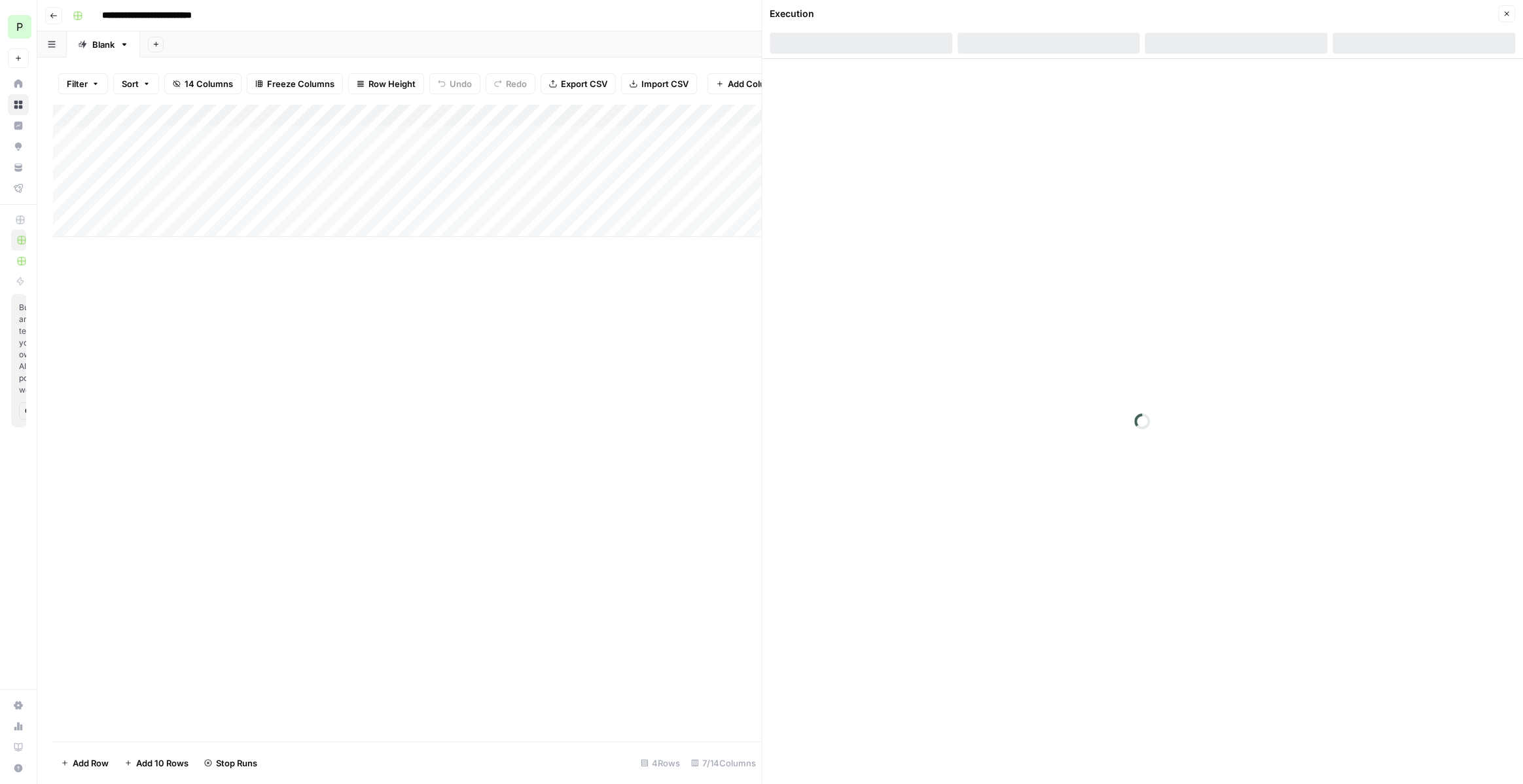
click at [362, 138] on div "Add Column" at bounding box center [407, 171] width 709 height 132
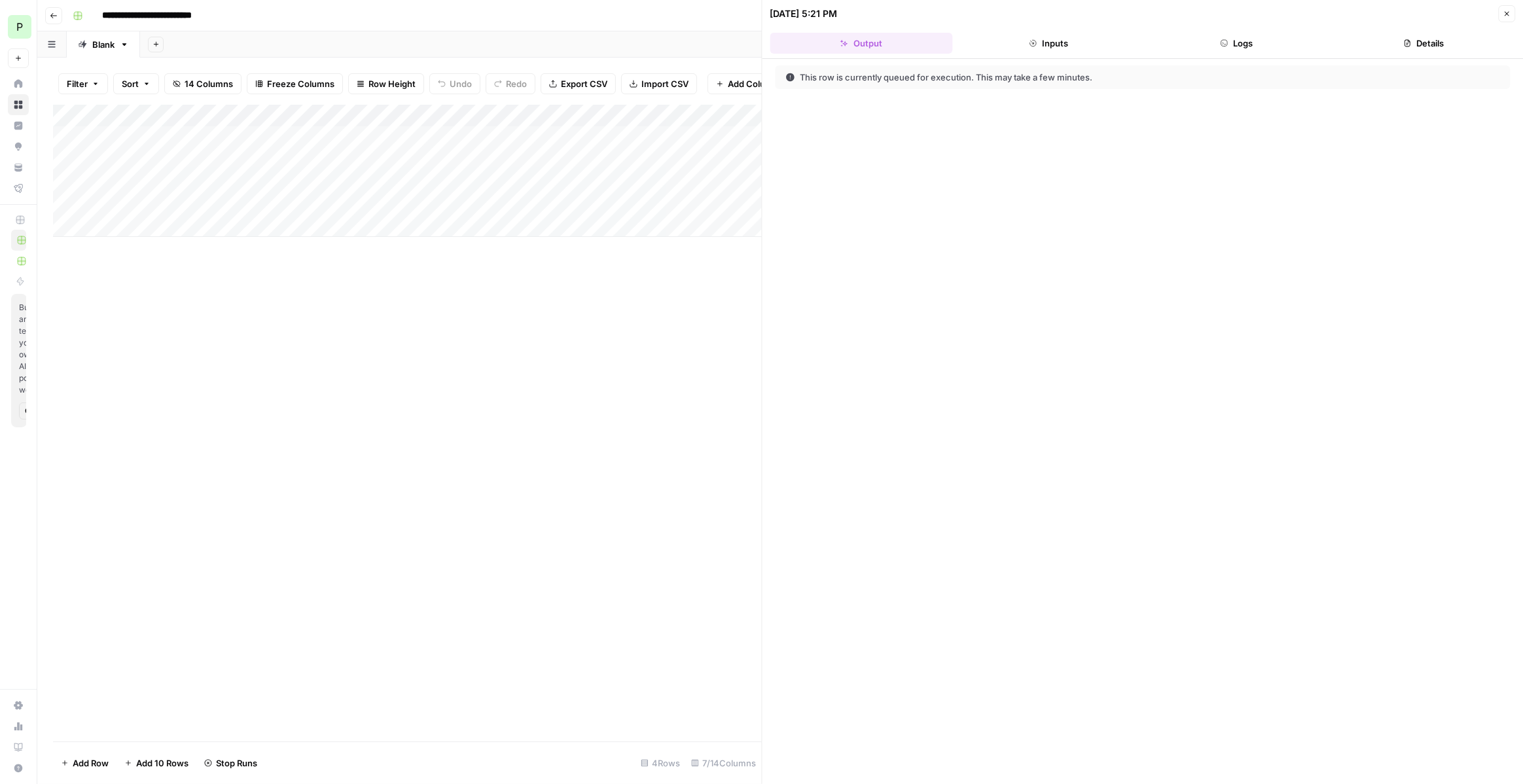
click at [368, 136] on div "Add Column" at bounding box center [407, 171] width 709 height 132
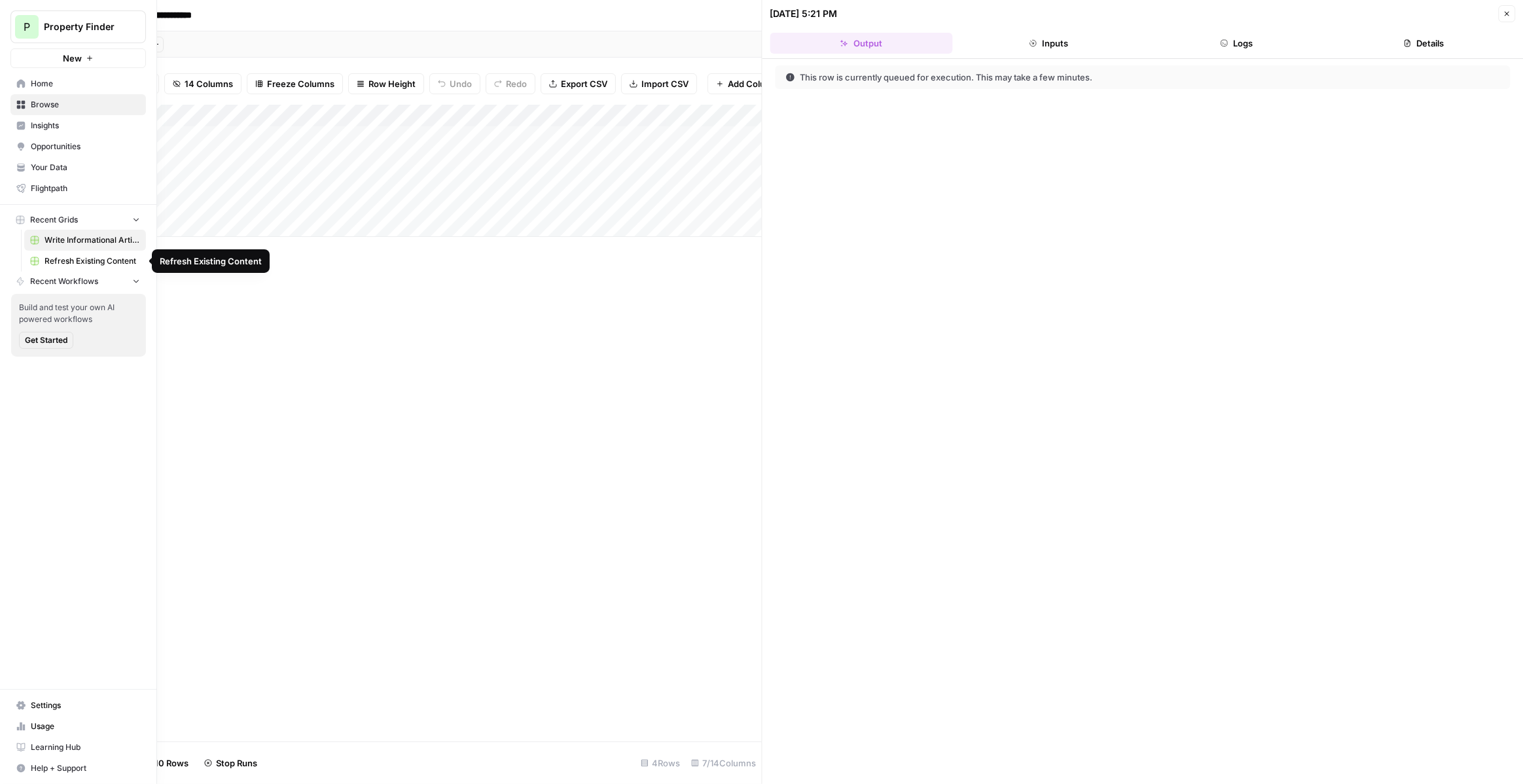
click at [69, 259] on span "Refresh Existing Content" at bounding box center [92, 261] width 95 height 12
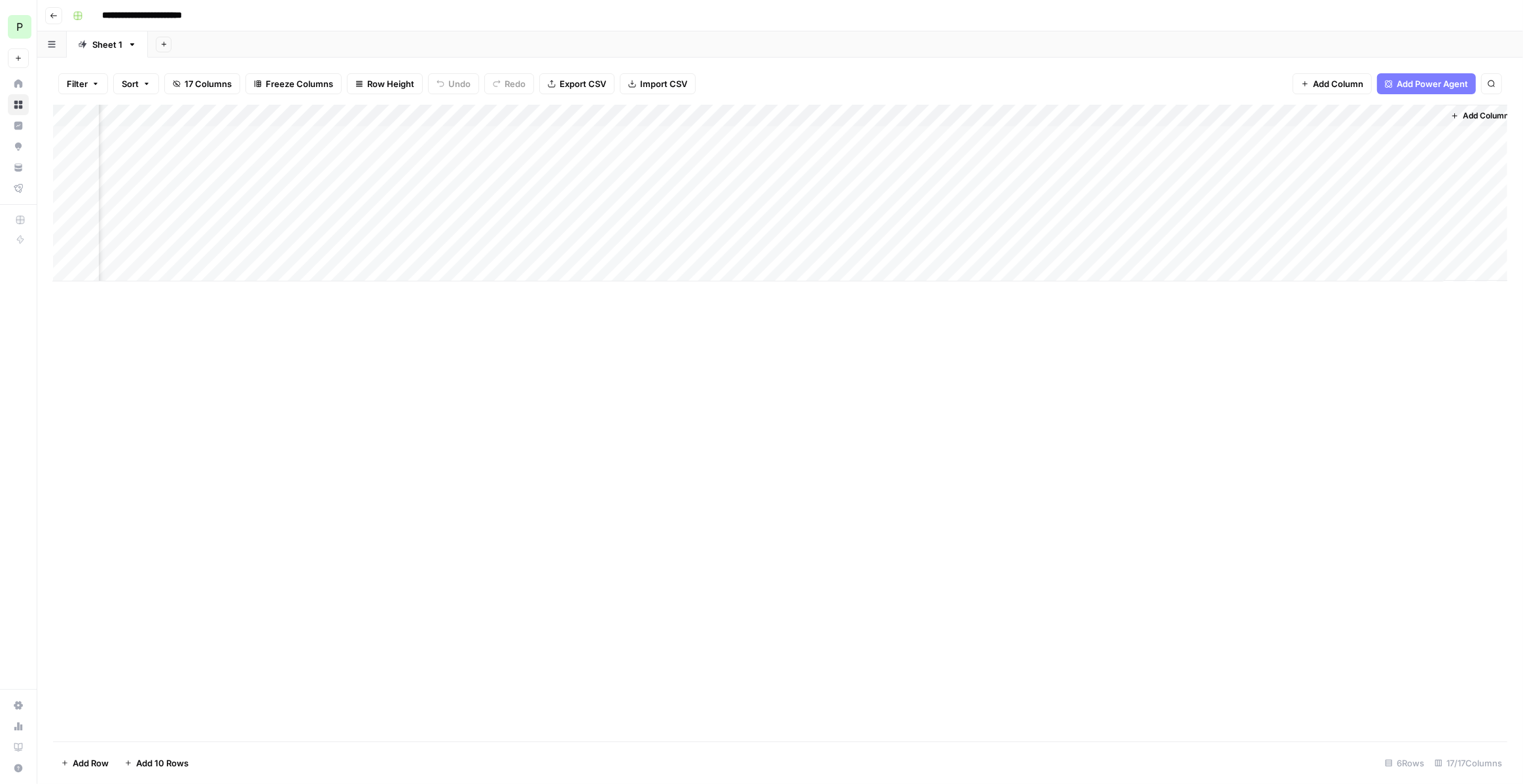
scroll to position [0, 1177]
